Goal: Complete application form

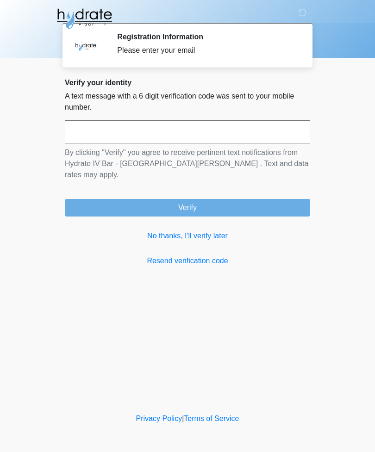
click at [85, 121] on input "text" at bounding box center [187, 131] width 245 height 23
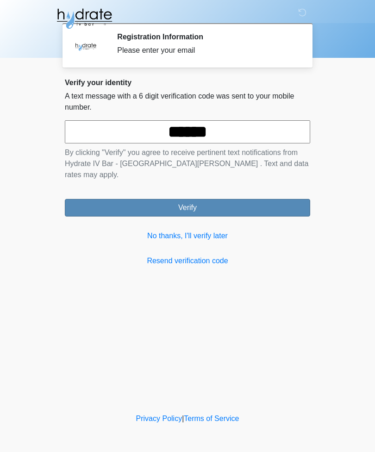
type input "******"
click at [144, 199] on button "Verify" at bounding box center [187, 208] width 245 height 18
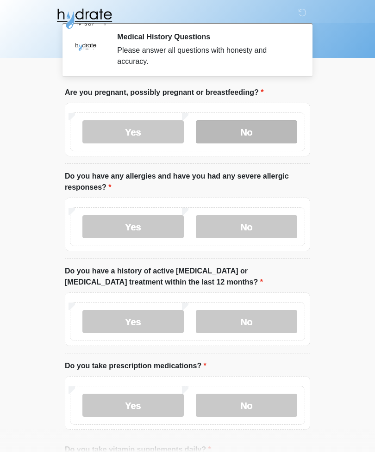
click at [241, 132] on label "No" at bounding box center [246, 131] width 101 height 23
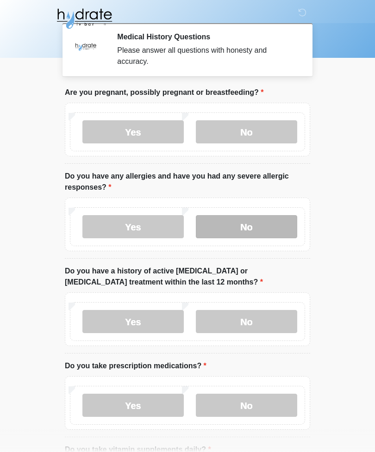
click at [231, 224] on label "No" at bounding box center [246, 226] width 101 height 23
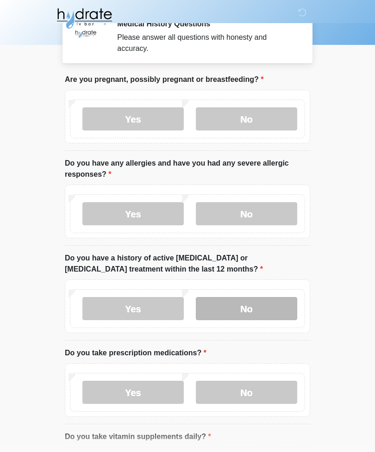
click at [243, 298] on label "No" at bounding box center [246, 308] width 101 height 23
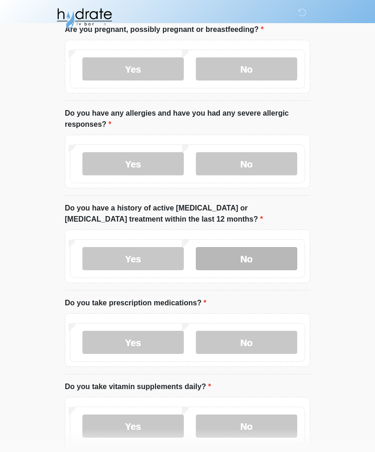
scroll to position [64, 0]
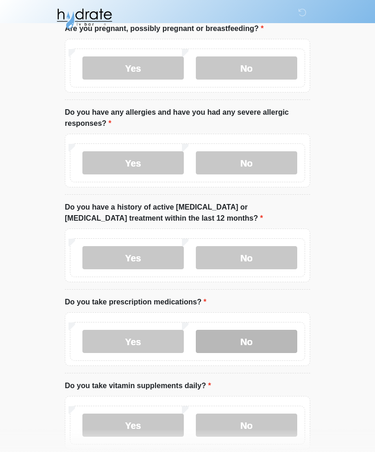
click at [238, 332] on label "No" at bounding box center [246, 341] width 101 height 23
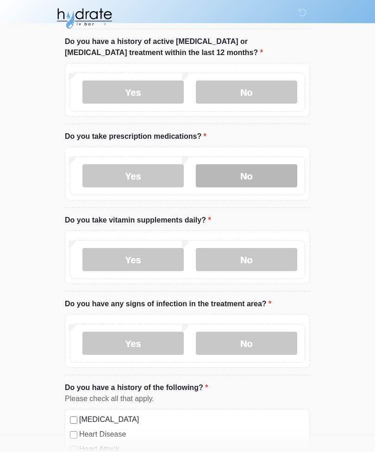
scroll to position [230, 0]
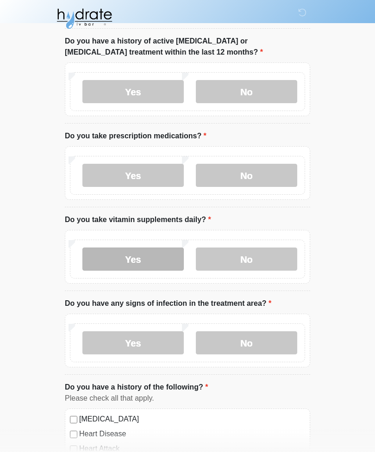
click at [108, 250] on label "Yes" at bounding box center [132, 258] width 101 height 23
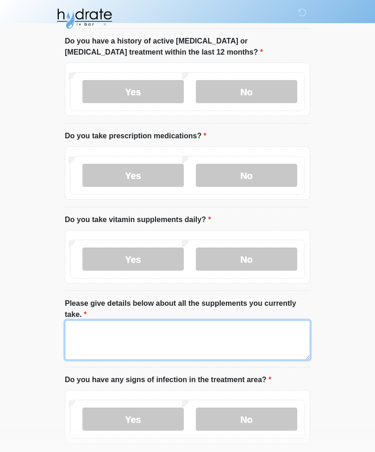
click at [81, 334] on textarea "Please give details below about all the supplements you currently take." at bounding box center [187, 340] width 245 height 40
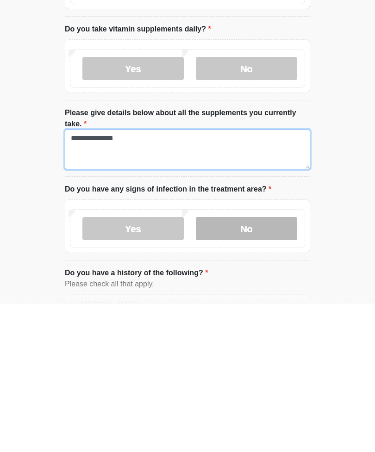
type textarea "**********"
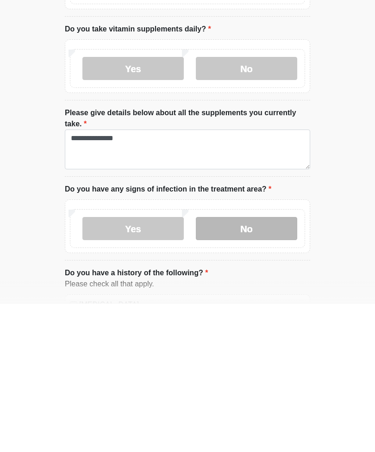
click at [225, 365] on label "No" at bounding box center [246, 376] width 101 height 23
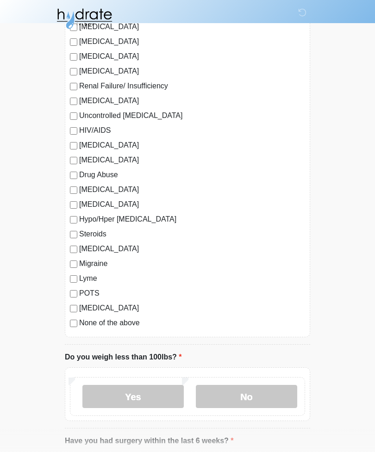
scroll to position [877, 0]
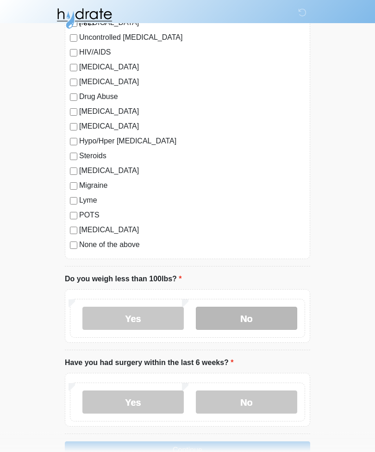
click at [240, 316] on label "No" at bounding box center [246, 318] width 101 height 23
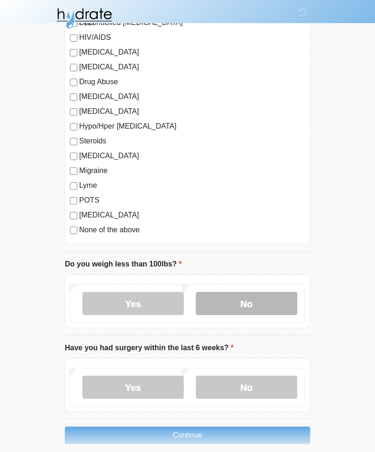
scroll to position [979, 0]
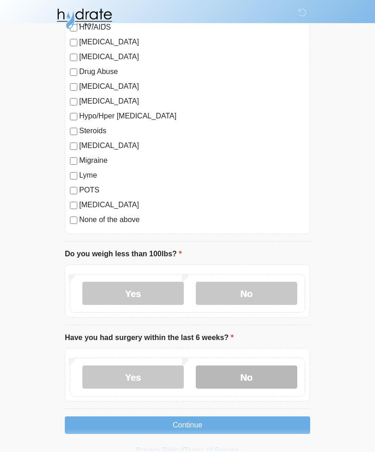
click at [221, 373] on label "No" at bounding box center [246, 376] width 101 height 23
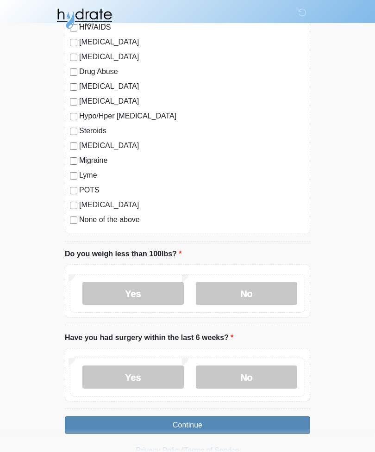
click at [116, 424] on button "Continue" at bounding box center [187, 425] width 245 height 18
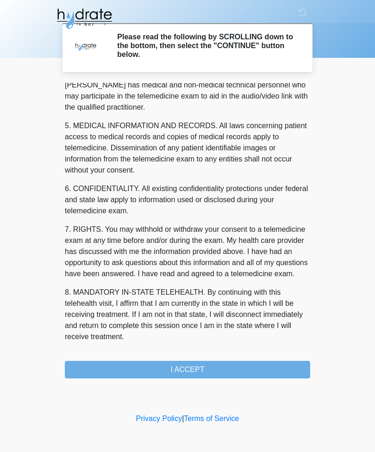
scroll to position [281, 0]
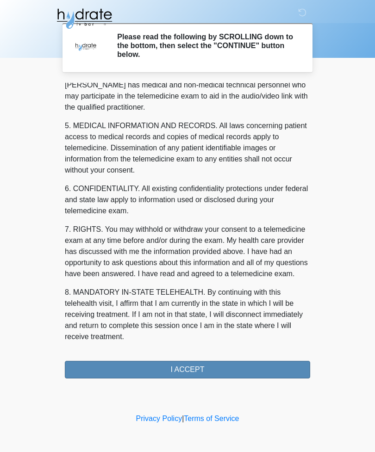
click at [93, 364] on button "I ACCEPT" at bounding box center [187, 370] width 245 height 18
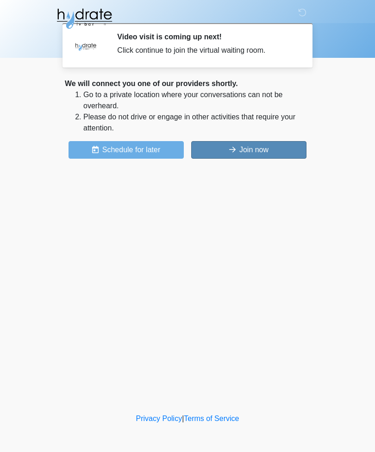
click at [269, 142] on button "Join now" at bounding box center [248, 150] width 115 height 18
click at [269, 151] on button "Join now" at bounding box center [248, 150] width 115 height 18
